Goal: Task Accomplishment & Management: Manage account settings

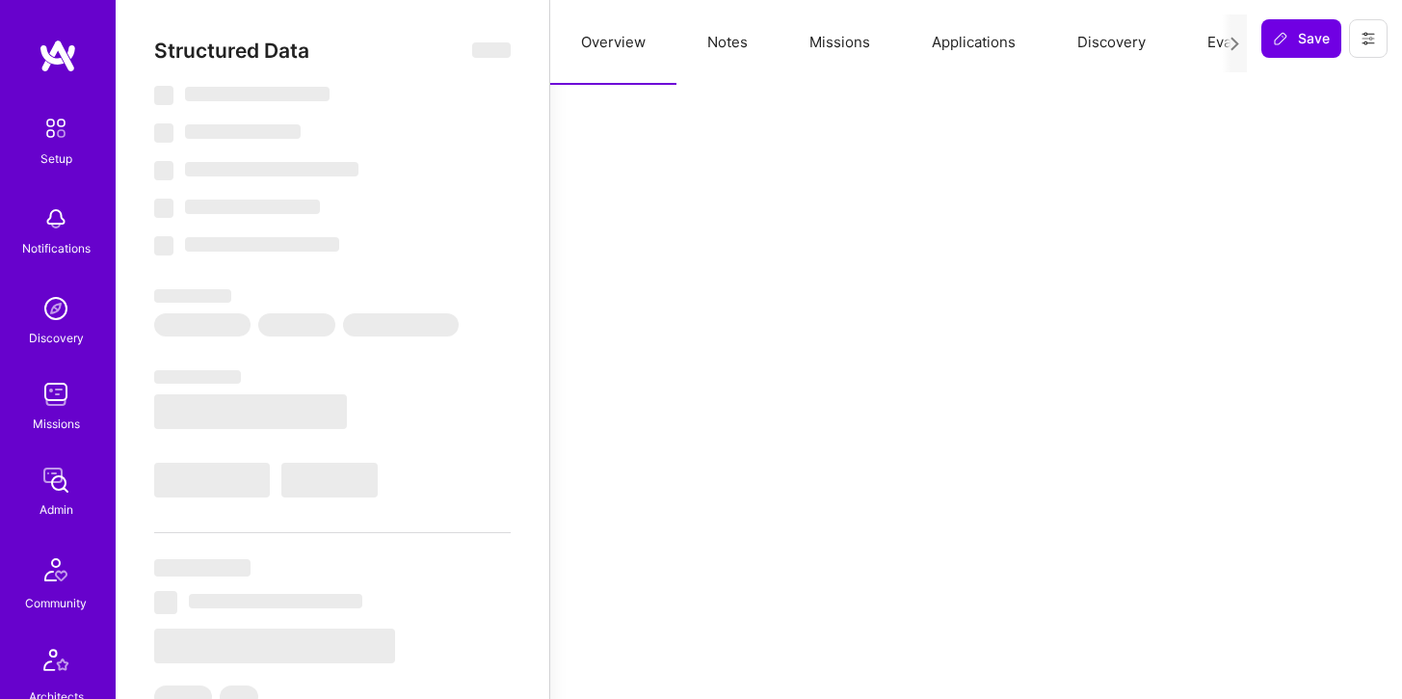
select select "Right Now"
select select "4"
select select "6"
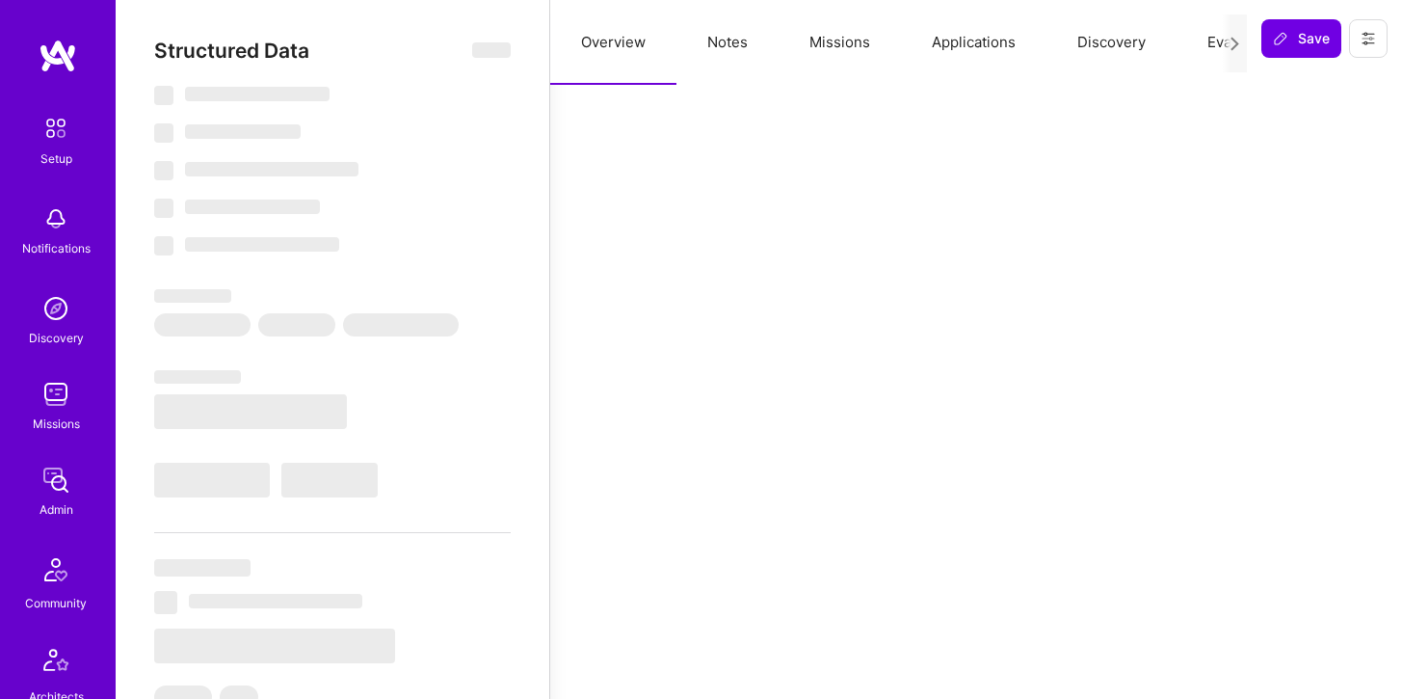
select select "US"
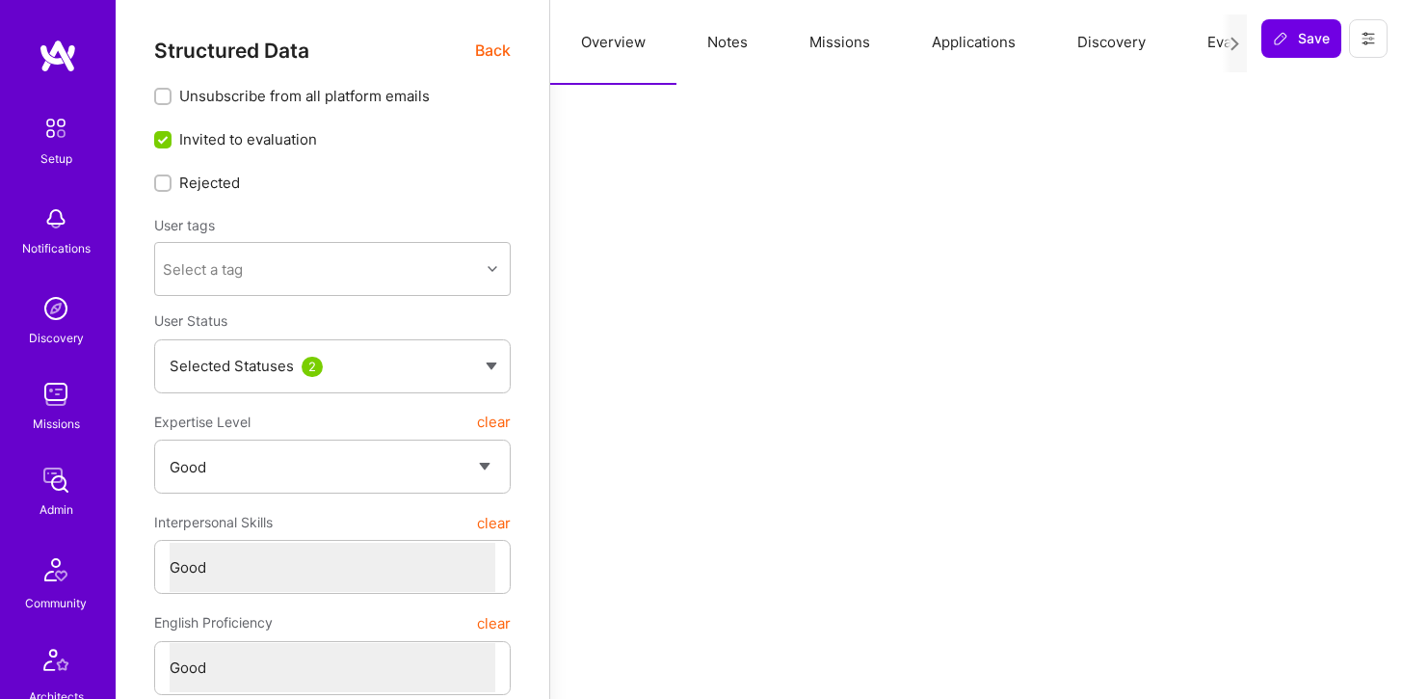
click at [945, 50] on button "Applications" at bounding box center [973, 42] width 145 height 85
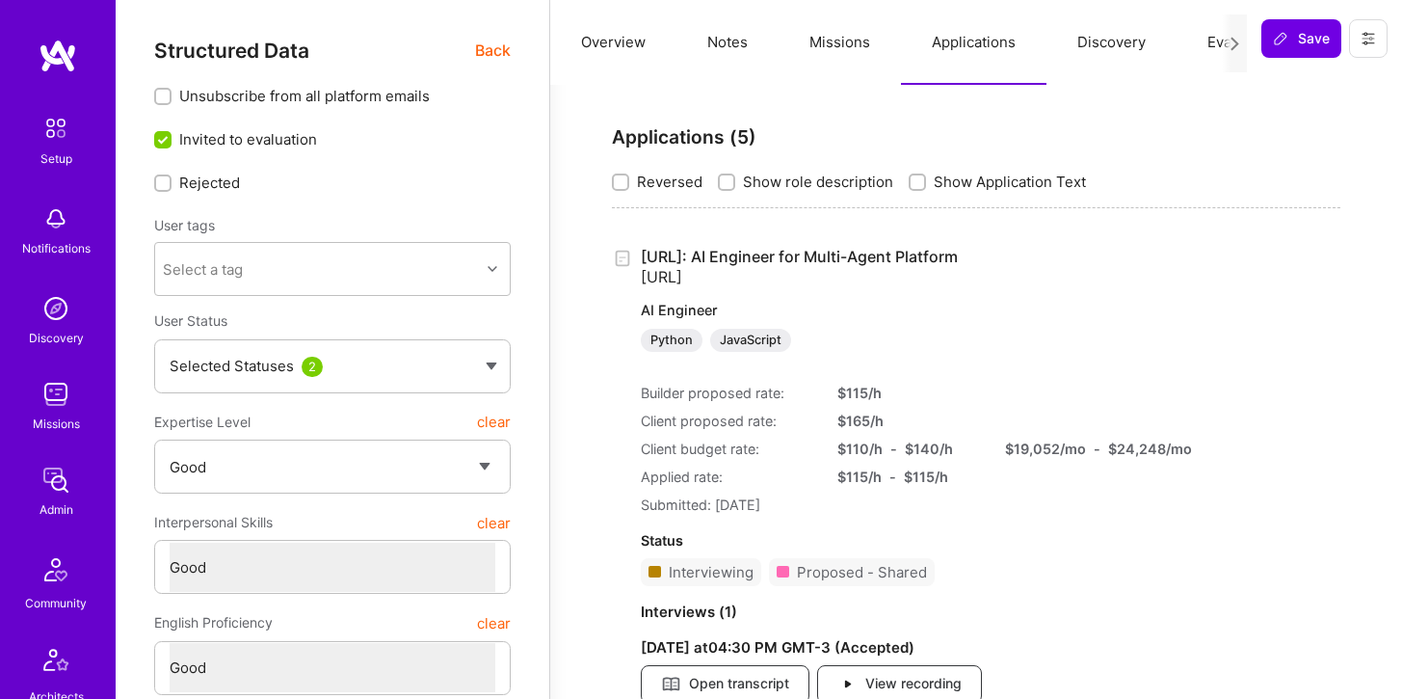
click at [706, 259] on link "[URL]: AI Engineer for Multi-Agent Platform [URL] AI Engineer Python JavaScript" at bounding box center [895, 299] width 509 height 105
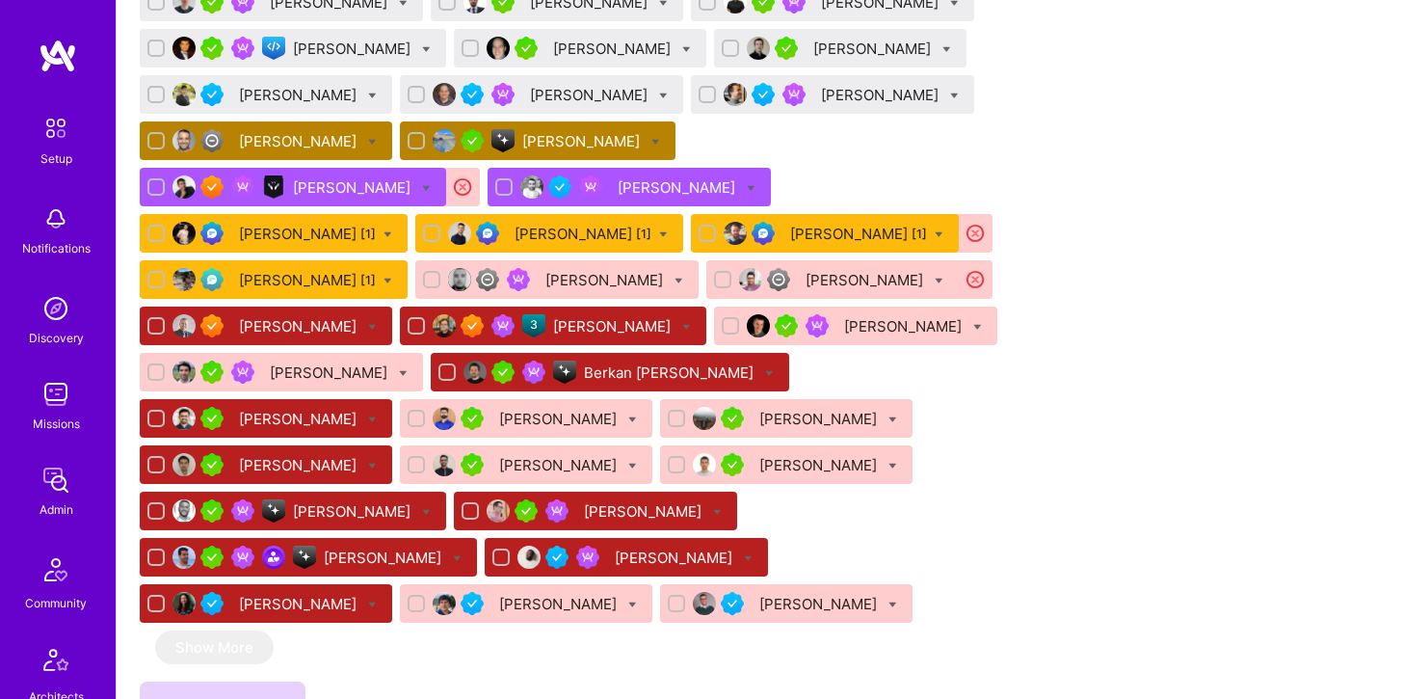
scroll to position [1443, 0]
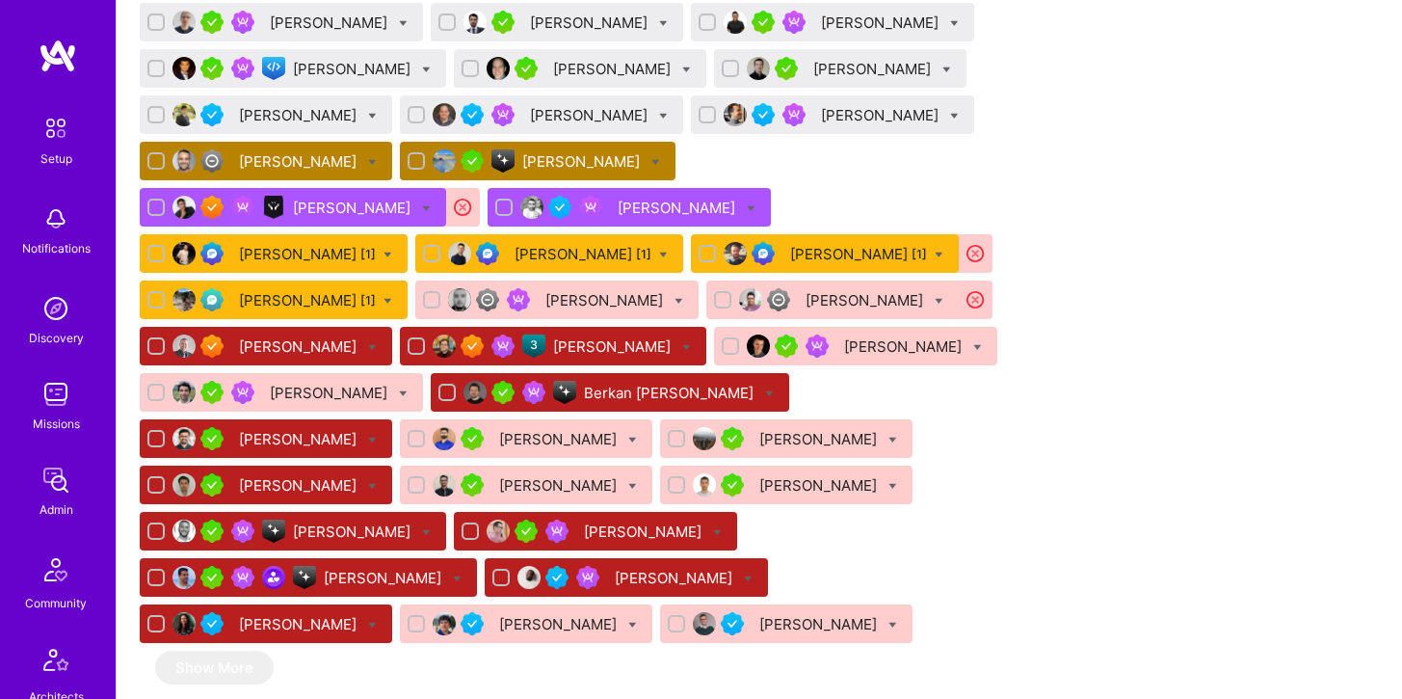
click at [551, 167] on div "[PERSON_NAME]" at bounding box center [582, 161] width 121 height 20
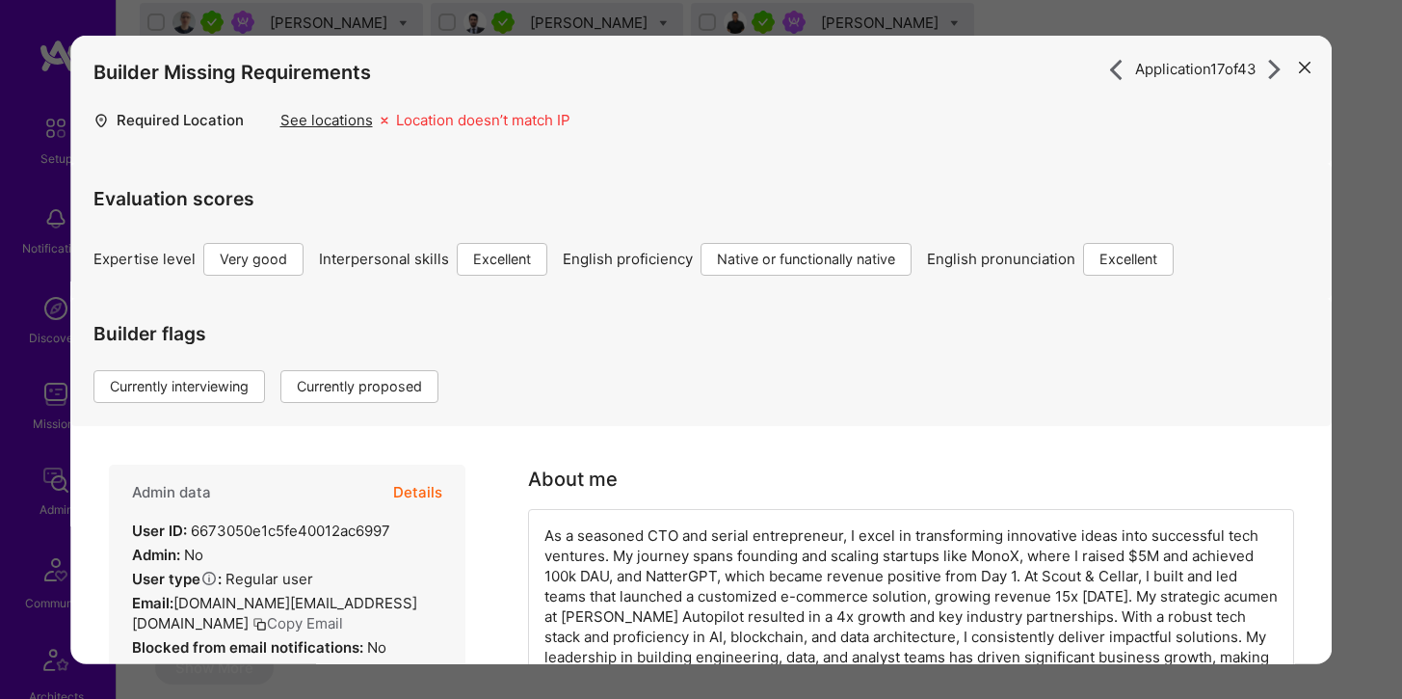
click at [413, 486] on button "Details" at bounding box center [417, 492] width 49 height 56
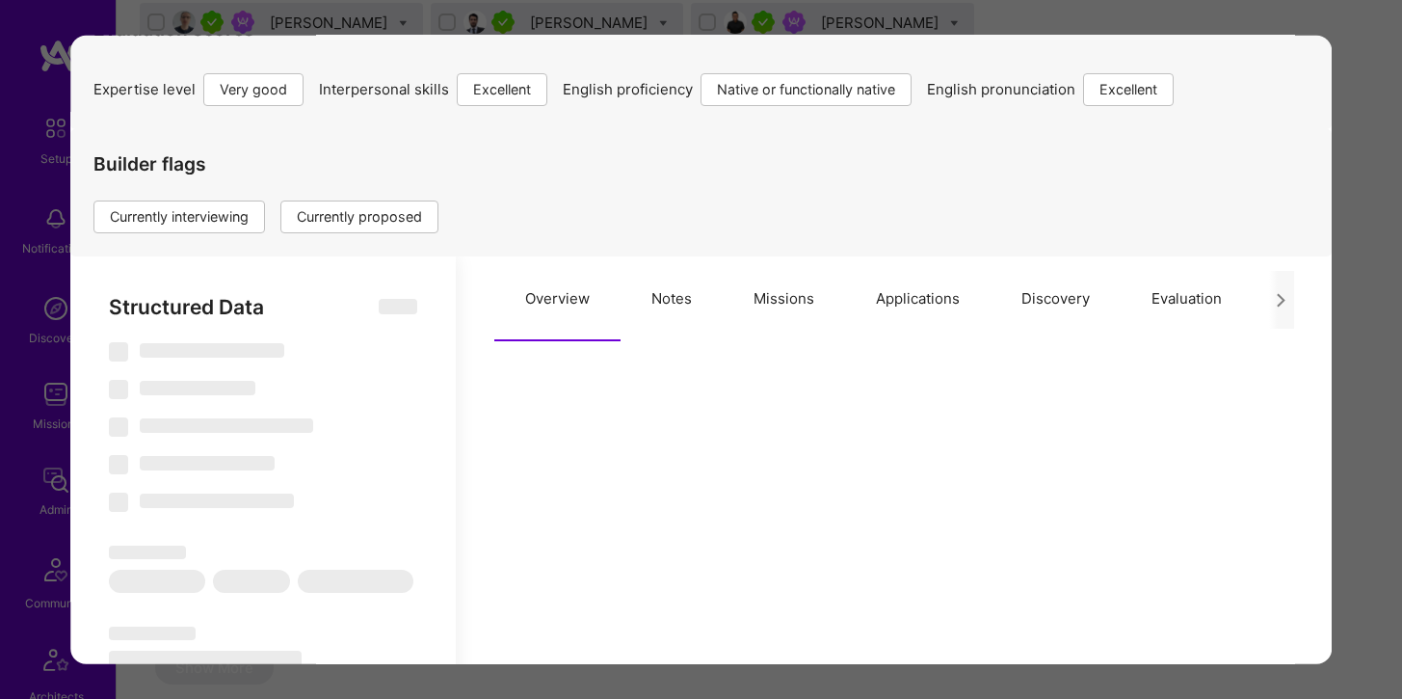
scroll to position [121, 0]
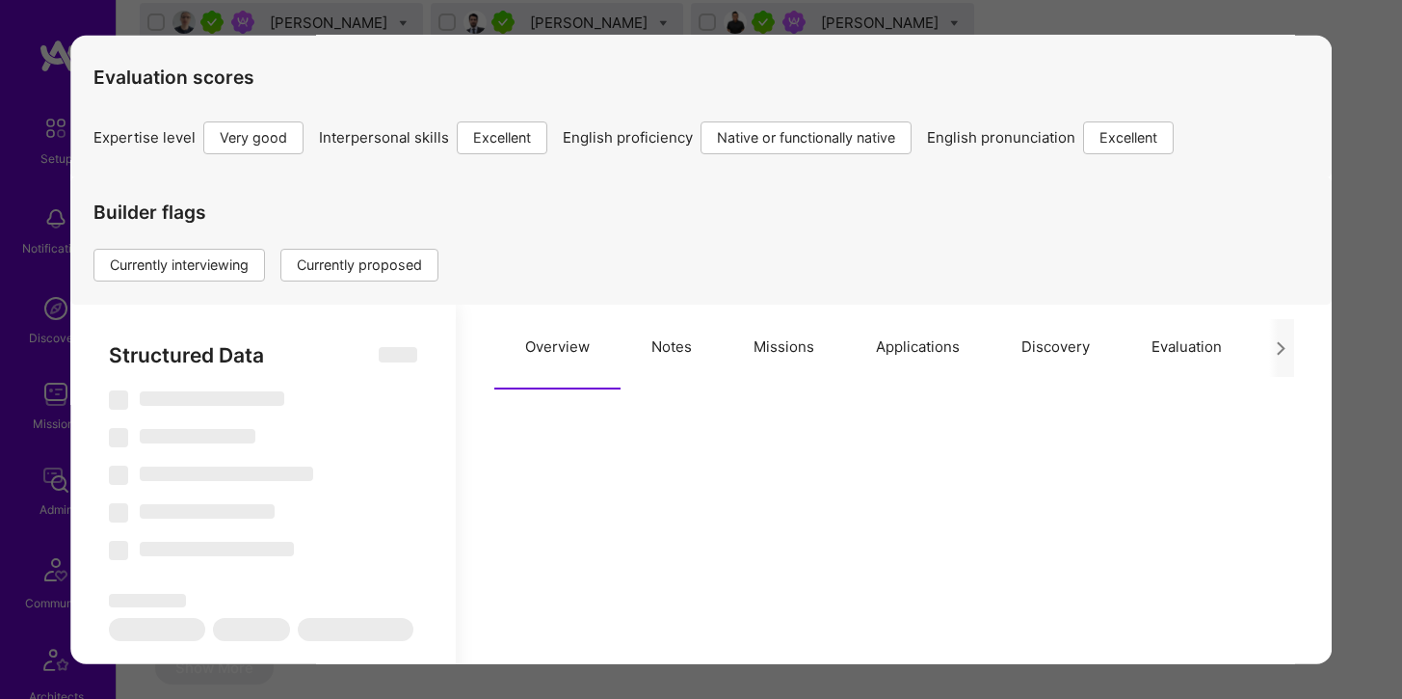
click at [214, 2] on div "Application 17 of 43 Builder Missing Requirements Required Location See locatio…" at bounding box center [701, 349] width 1402 height 699
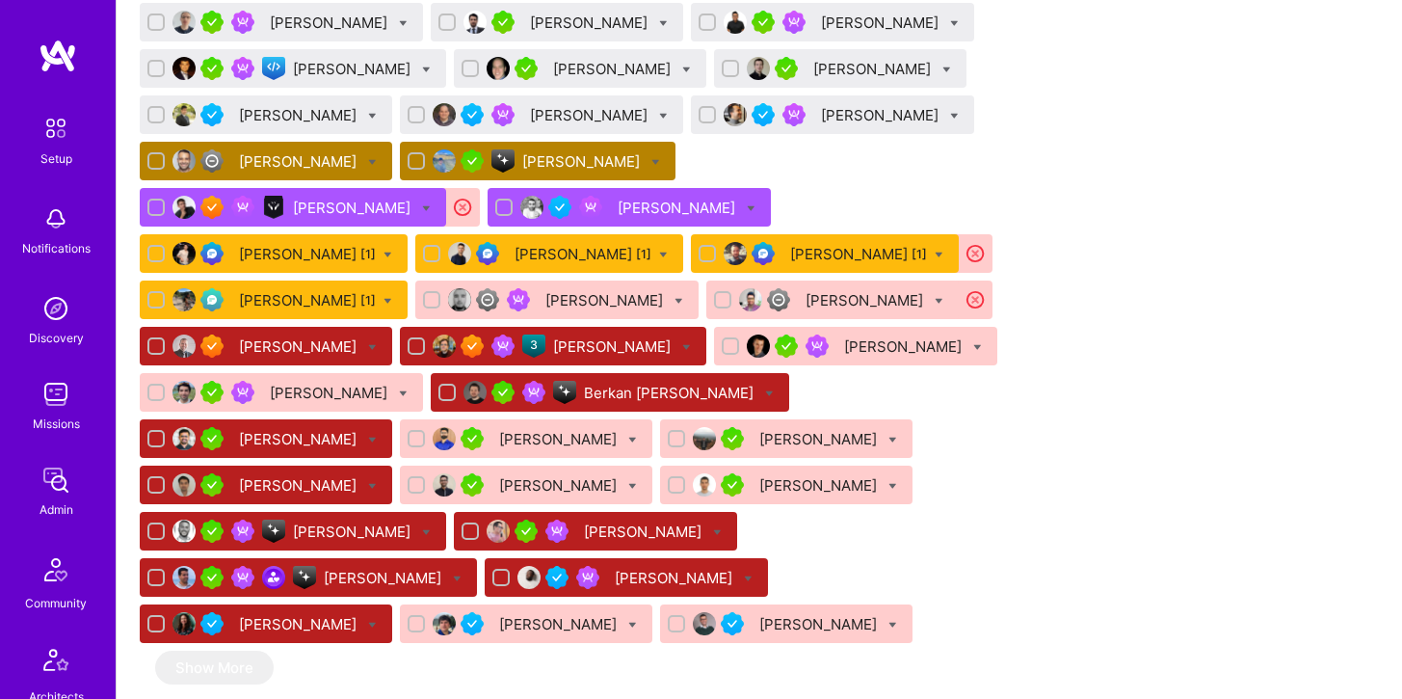
click at [527, 152] on div "[PERSON_NAME]" at bounding box center [582, 161] width 121 height 20
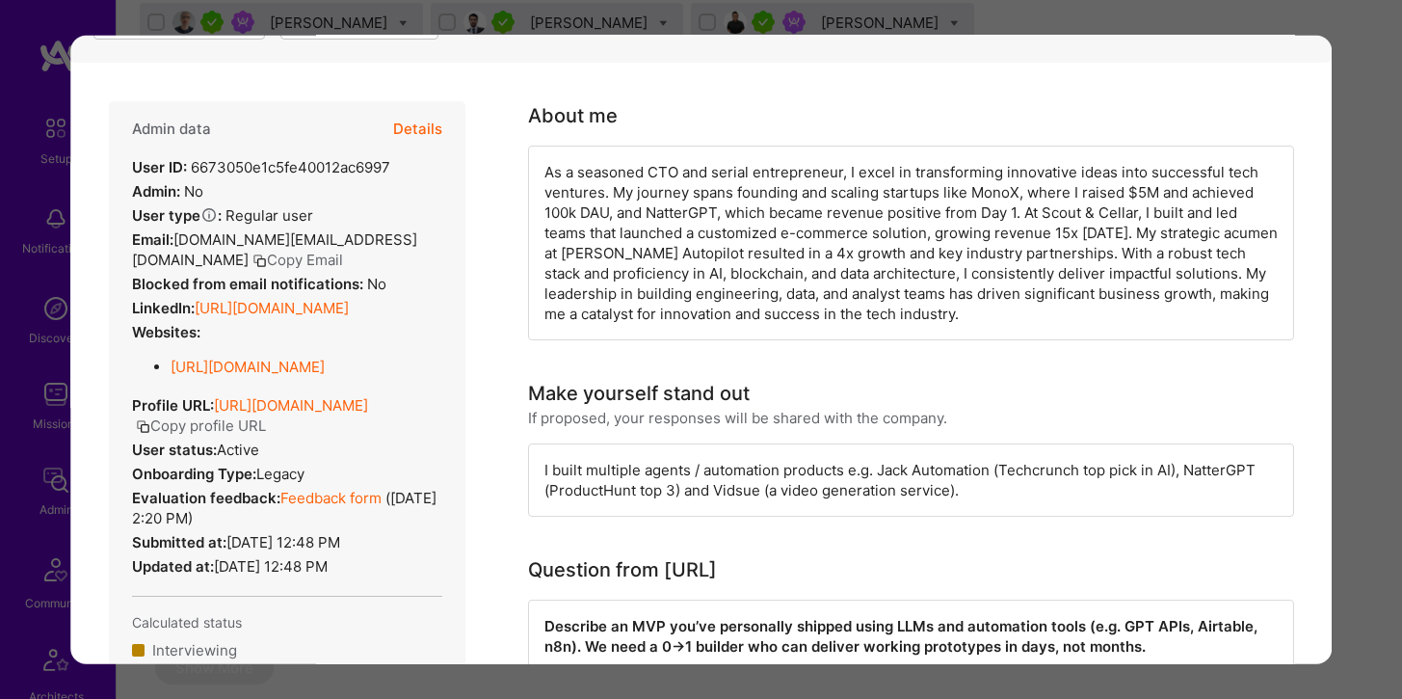
scroll to position [357, 0]
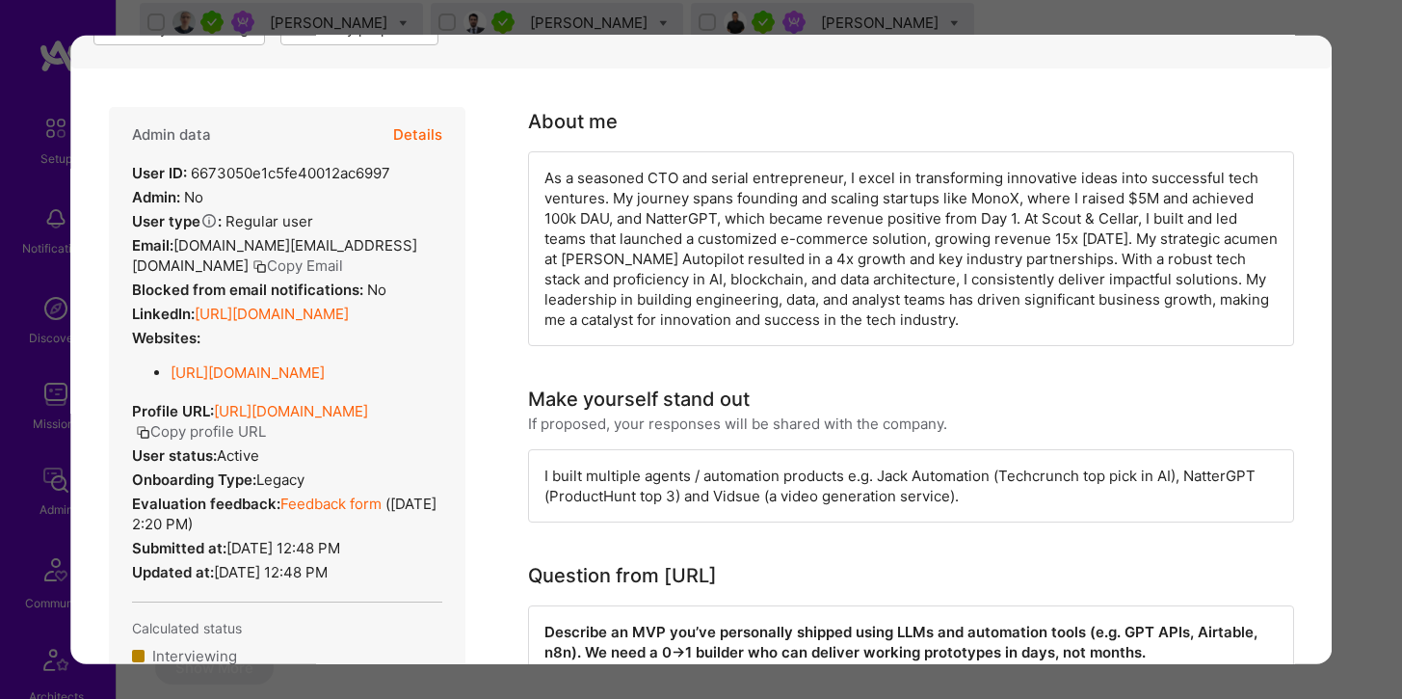
click at [267, 259] on icon "modal" at bounding box center [259, 266] width 14 height 14
